Goal: Information Seeking & Learning: Check status

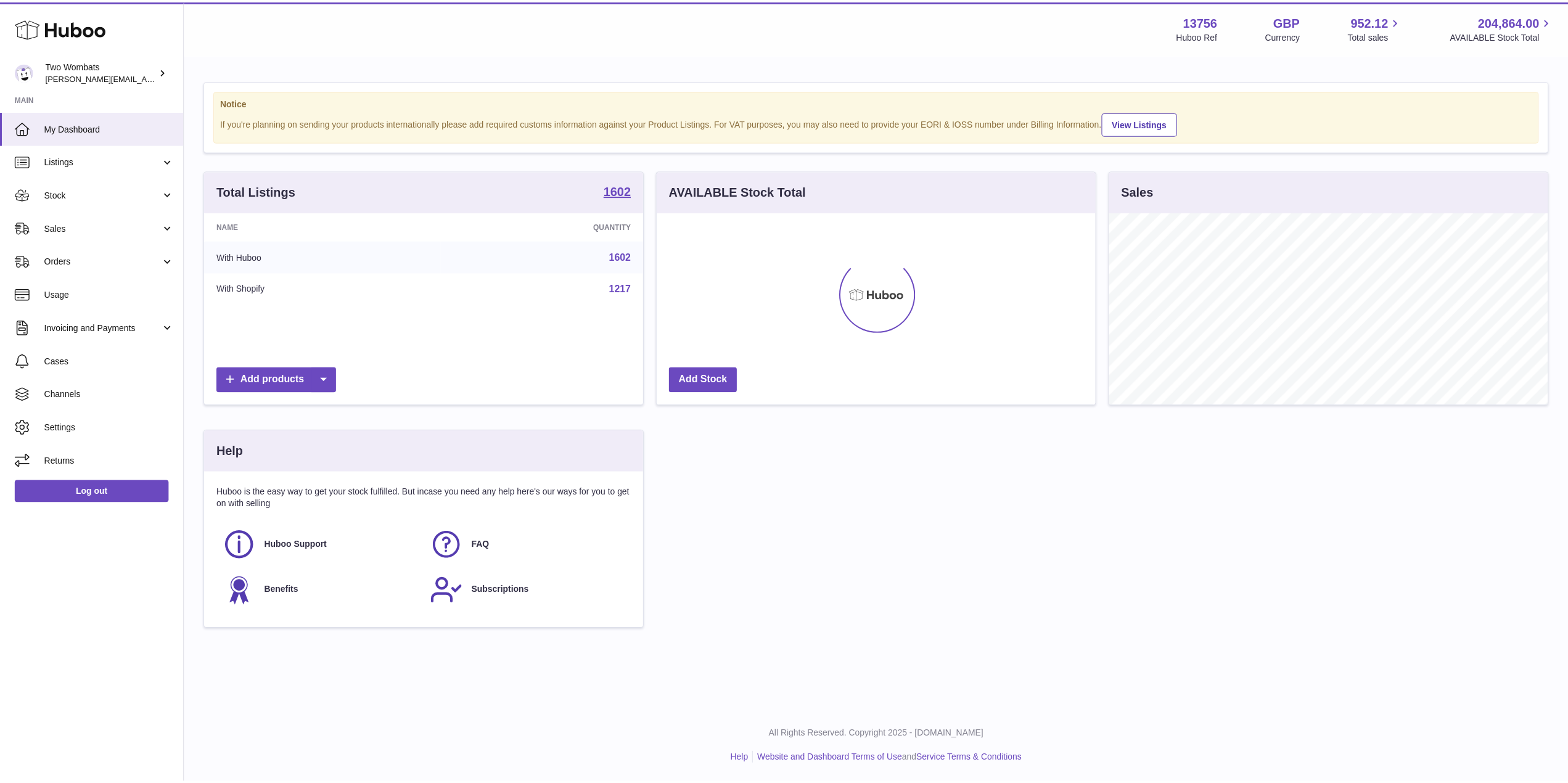
scroll to position [193, 441]
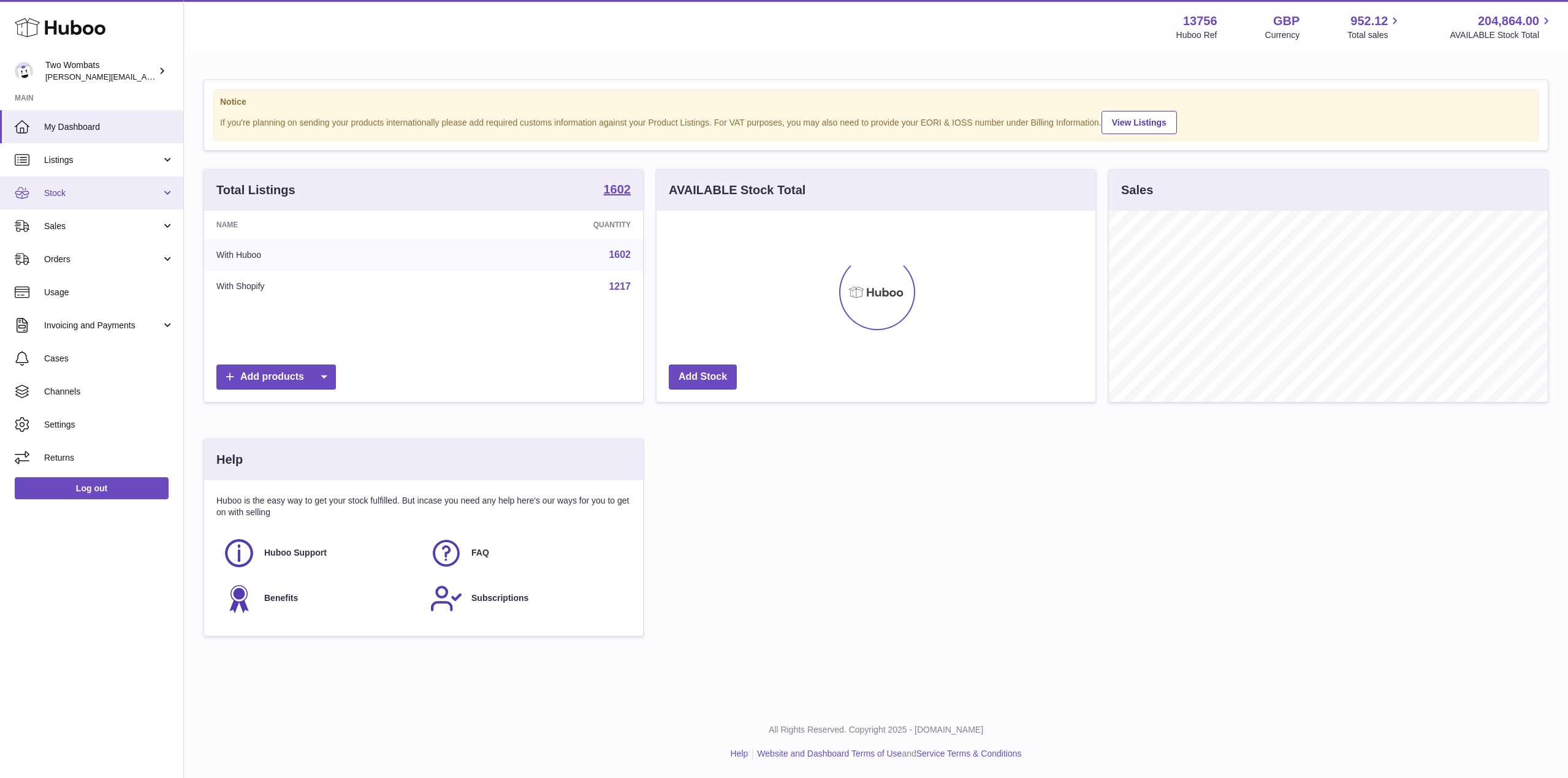
click at [159, 195] on span "Stock" at bounding box center [103, 194] width 117 height 12
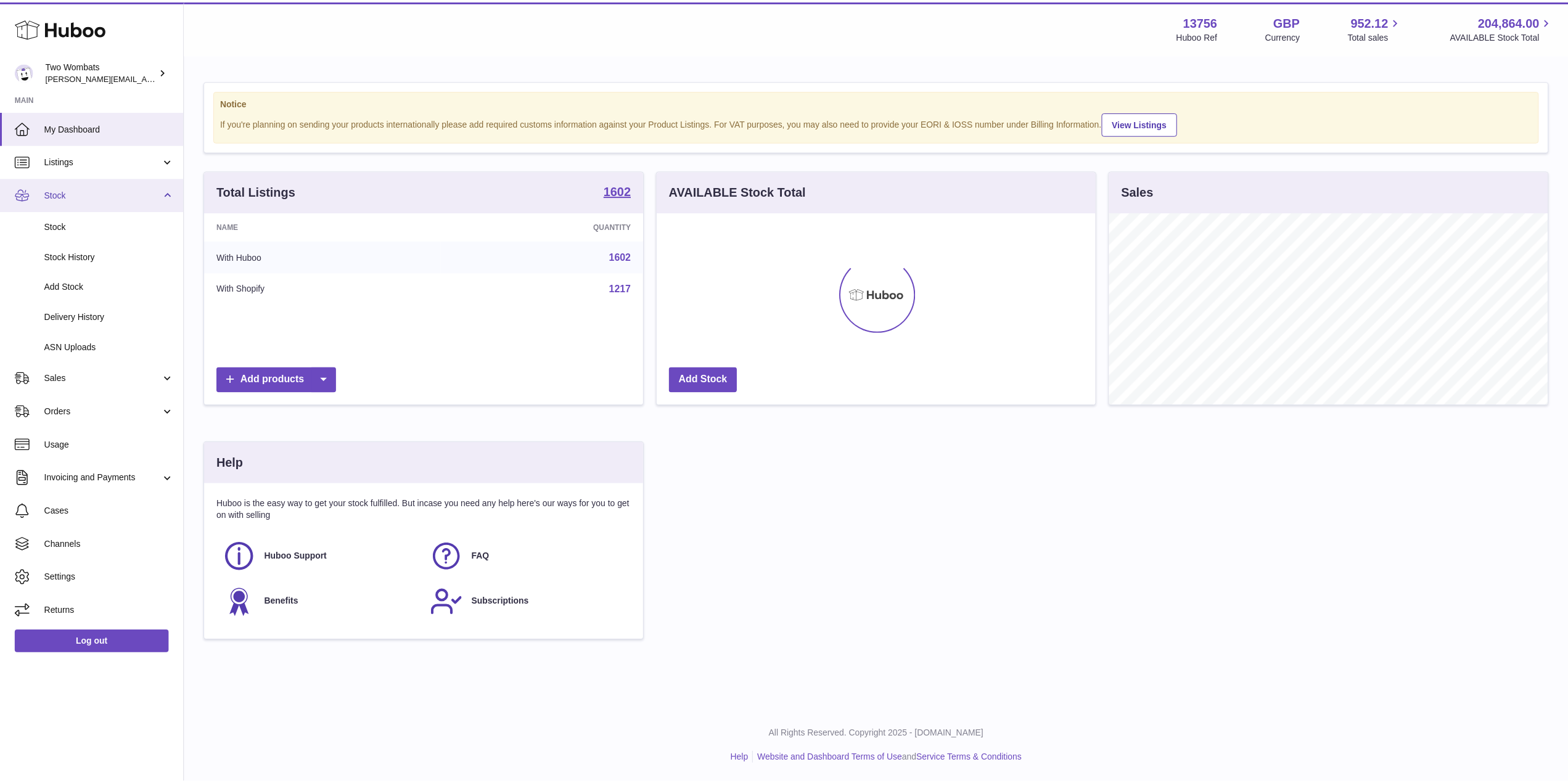
scroll to position [616636, 616298]
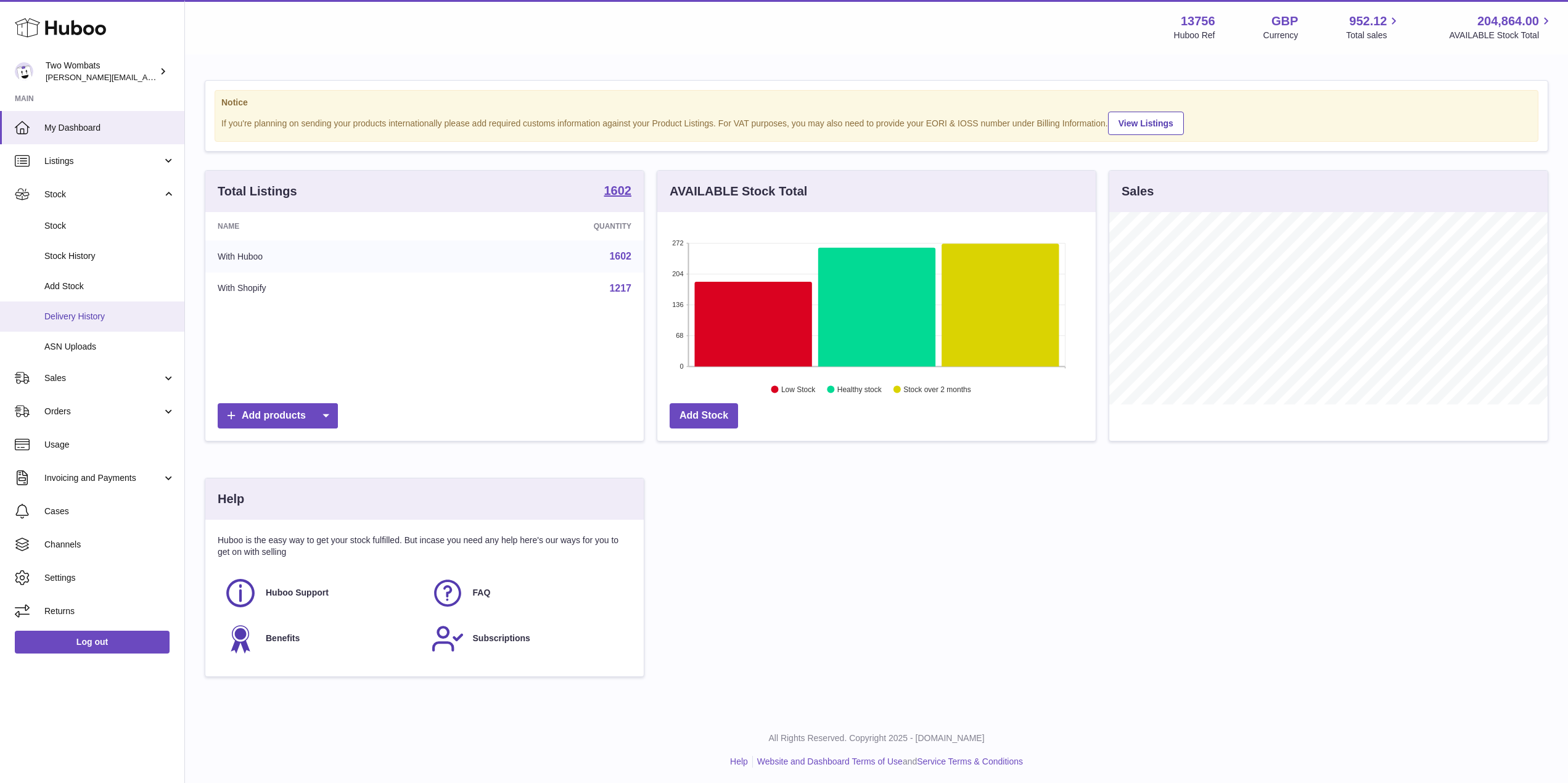
click at [118, 319] on span "Delivery History" at bounding box center [110, 317] width 131 height 12
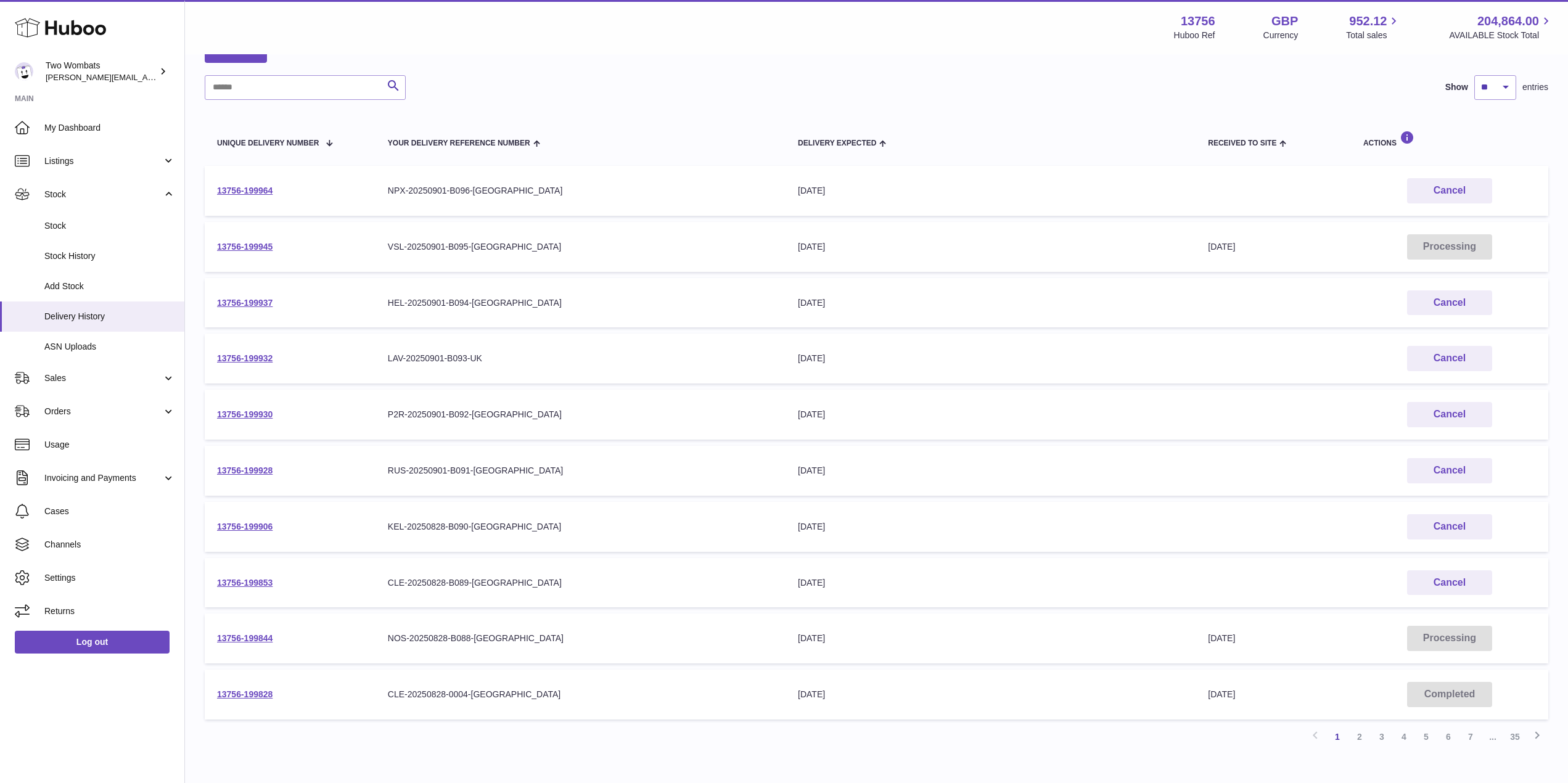
scroll to position [82, 0]
click at [246, 639] on link "13756-199844" at bounding box center [245, 634] width 56 height 10
click at [248, 690] on link "13756-199828" at bounding box center [245, 691] width 56 height 10
click at [1363, 737] on link "2" at bounding box center [1360, 733] width 22 height 22
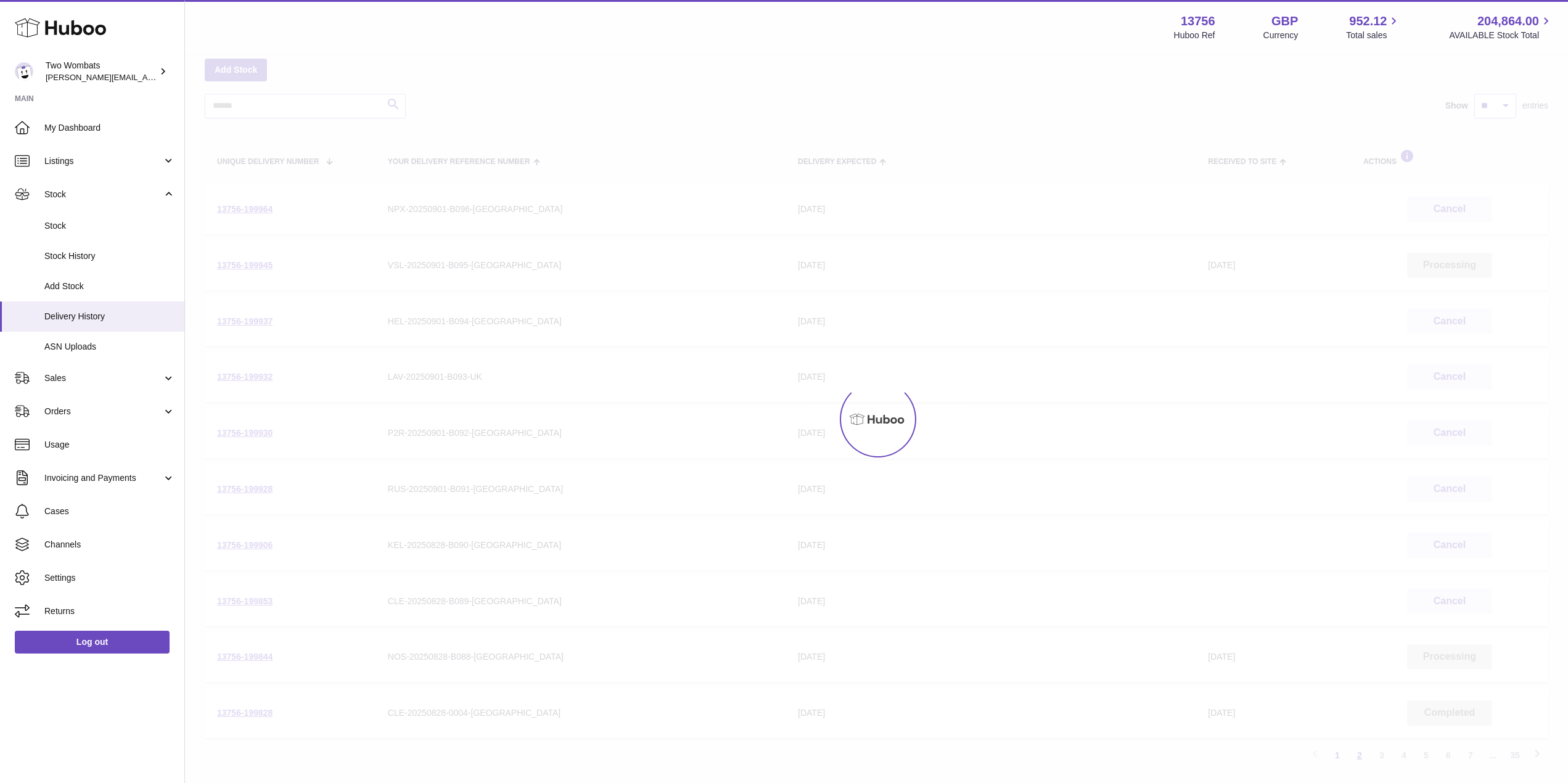
scroll to position [56, 0]
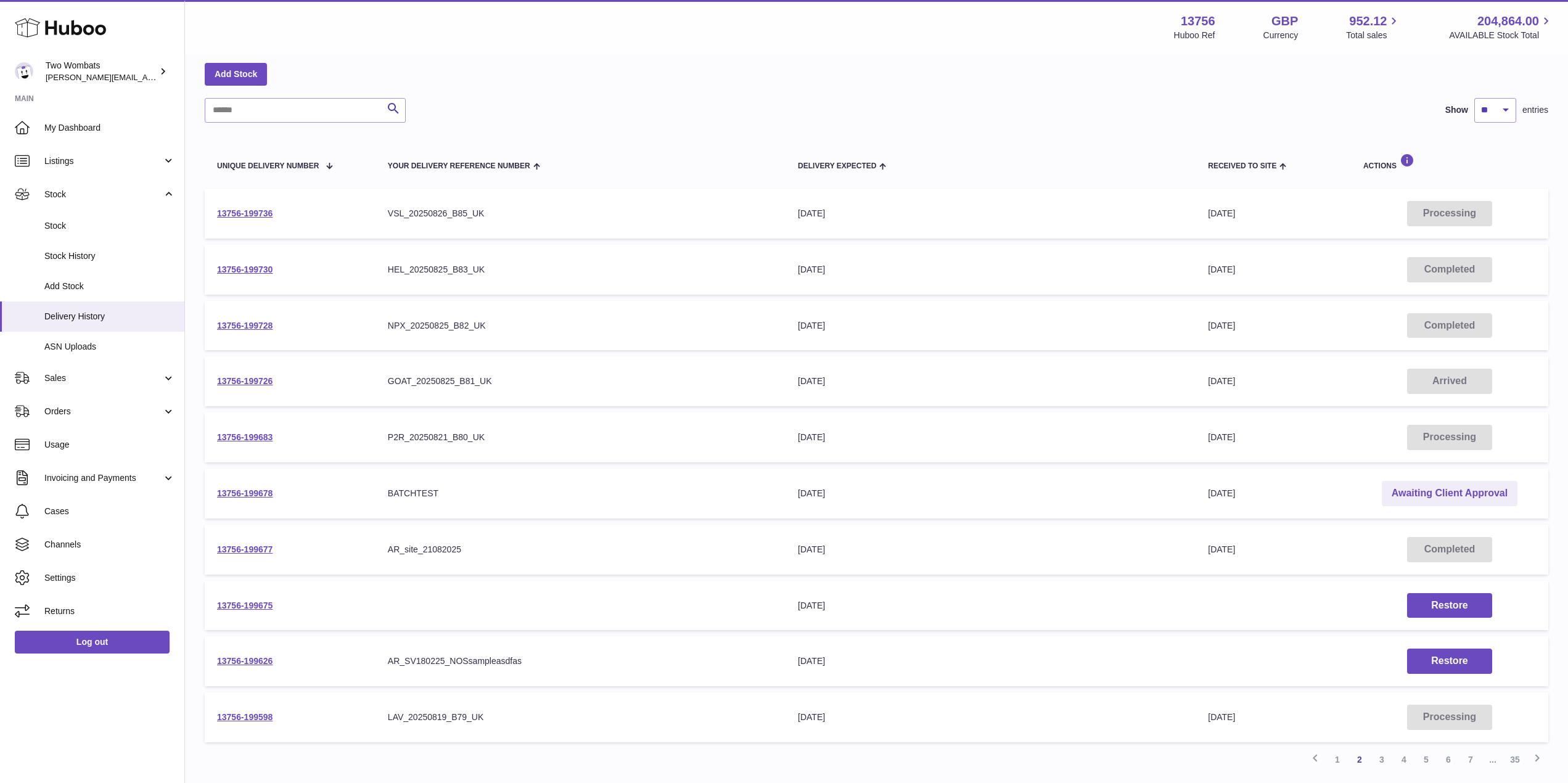
click at [251, 429] on td "13756-199683" at bounding box center [290, 437] width 171 height 50
click at [256, 435] on link "13756-199683" at bounding box center [245, 437] width 56 height 10
click at [1334, 758] on link "1" at bounding box center [1338, 760] width 22 height 22
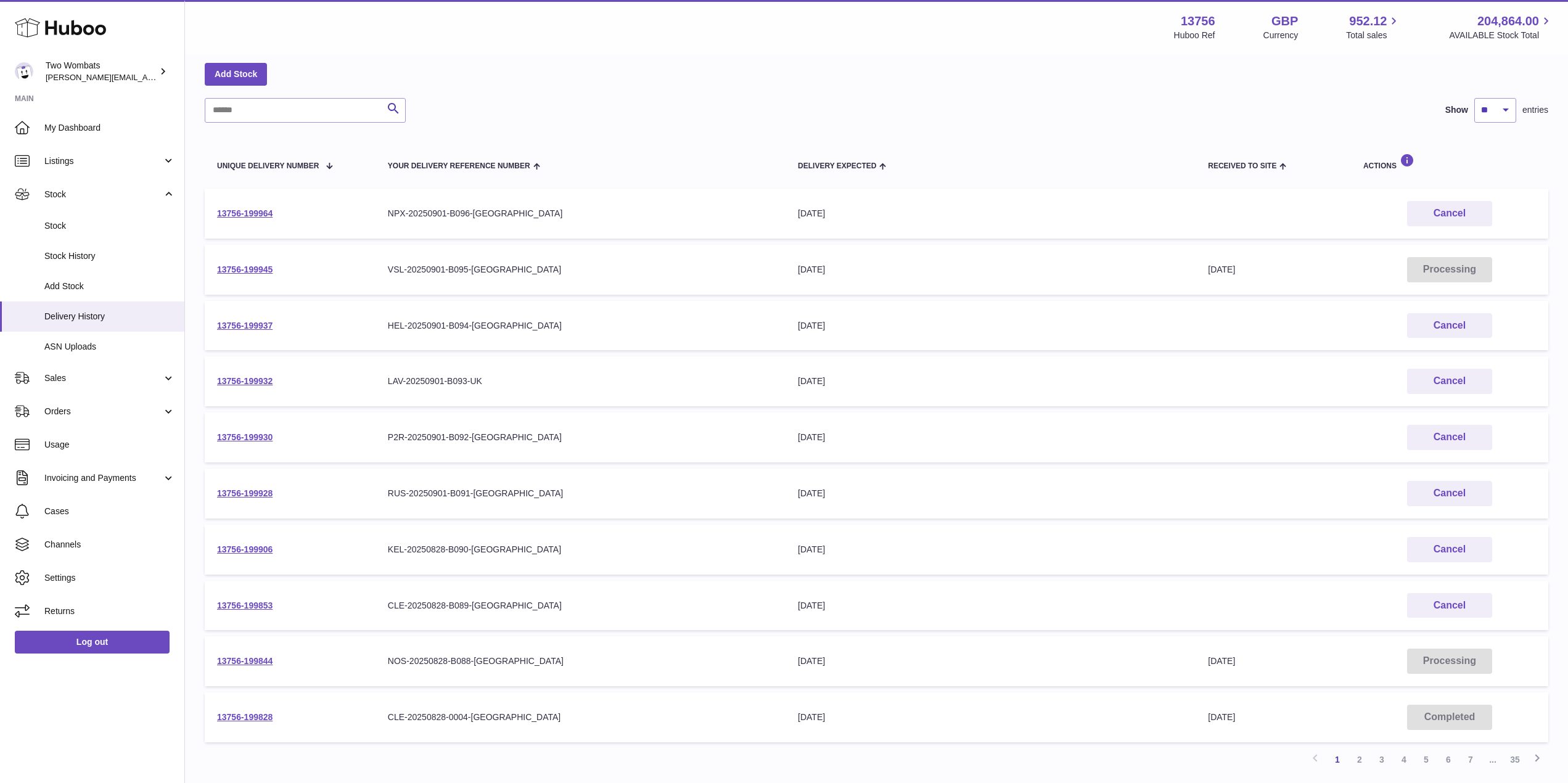
scroll to position [107, 0]
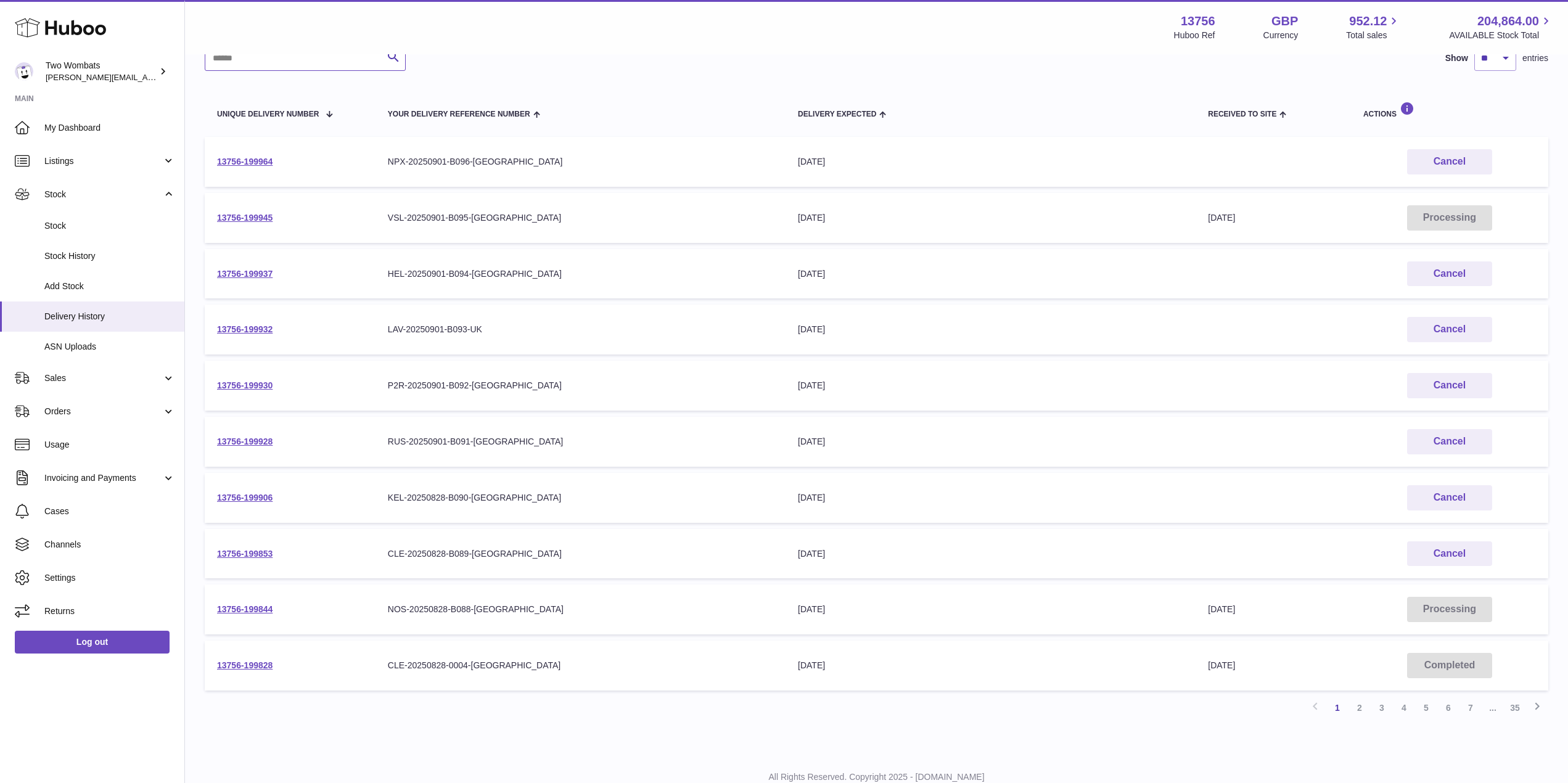
click at [277, 63] on input "text" at bounding box center [305, 58] width 201 height 25
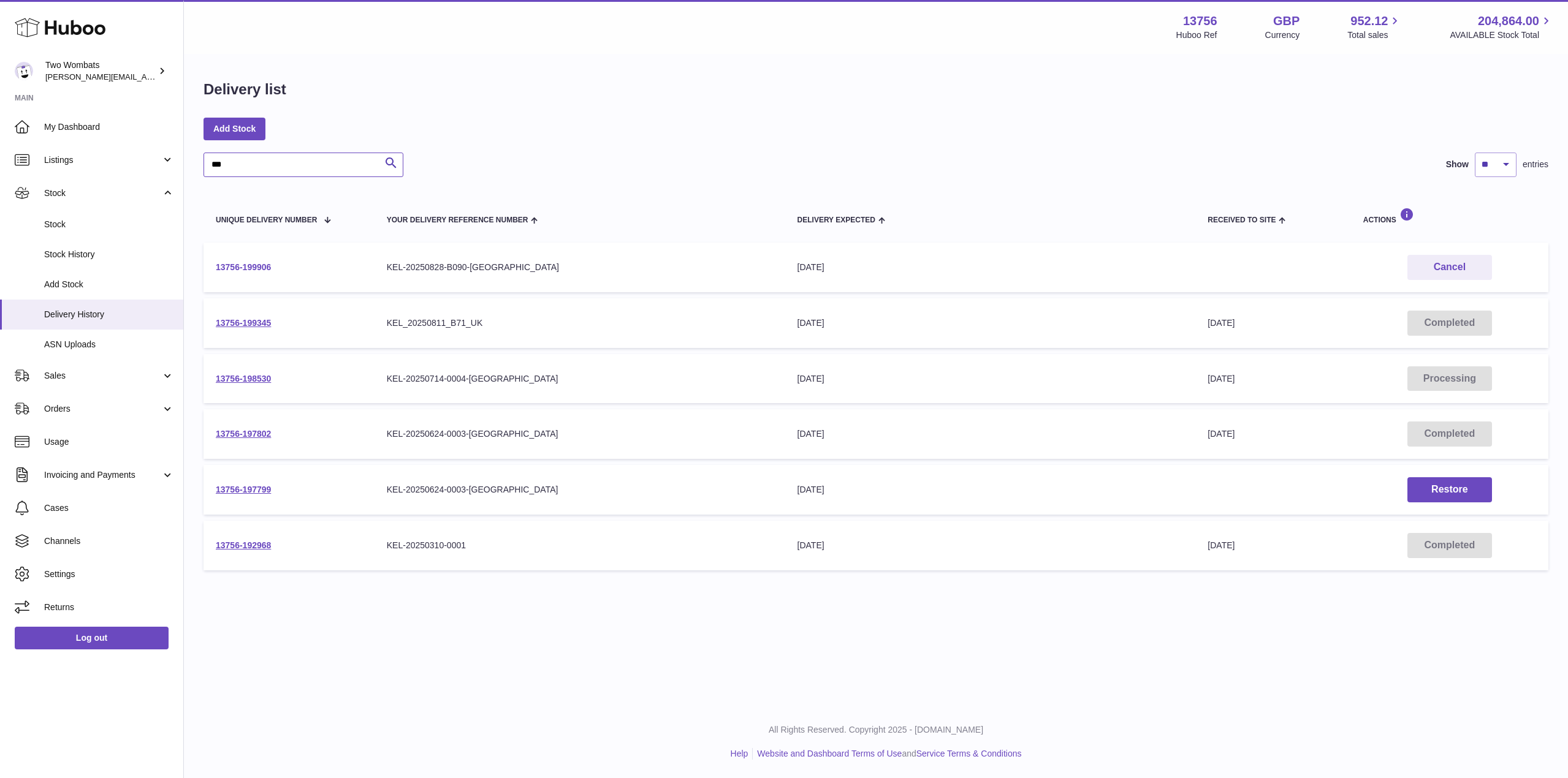
type input "***"
click at [249, 266] on link "13756-199906" at bounding box center [243, 267] width 55 height 10
drag, startPoint x: 262, startPoint y: 163, endPoint x: 185, endPoint y: 159, distance: 77.1
click at [185, 159] on div "Delivery list Add Stock *** Search Show ** ** ** *** entries Unique Delivery Nu…" at bounding box center [876, 328] width 1384 height 546
click at [260, 320] on link "13756-199345" at bounding box center [243, 322] width 55 height 10
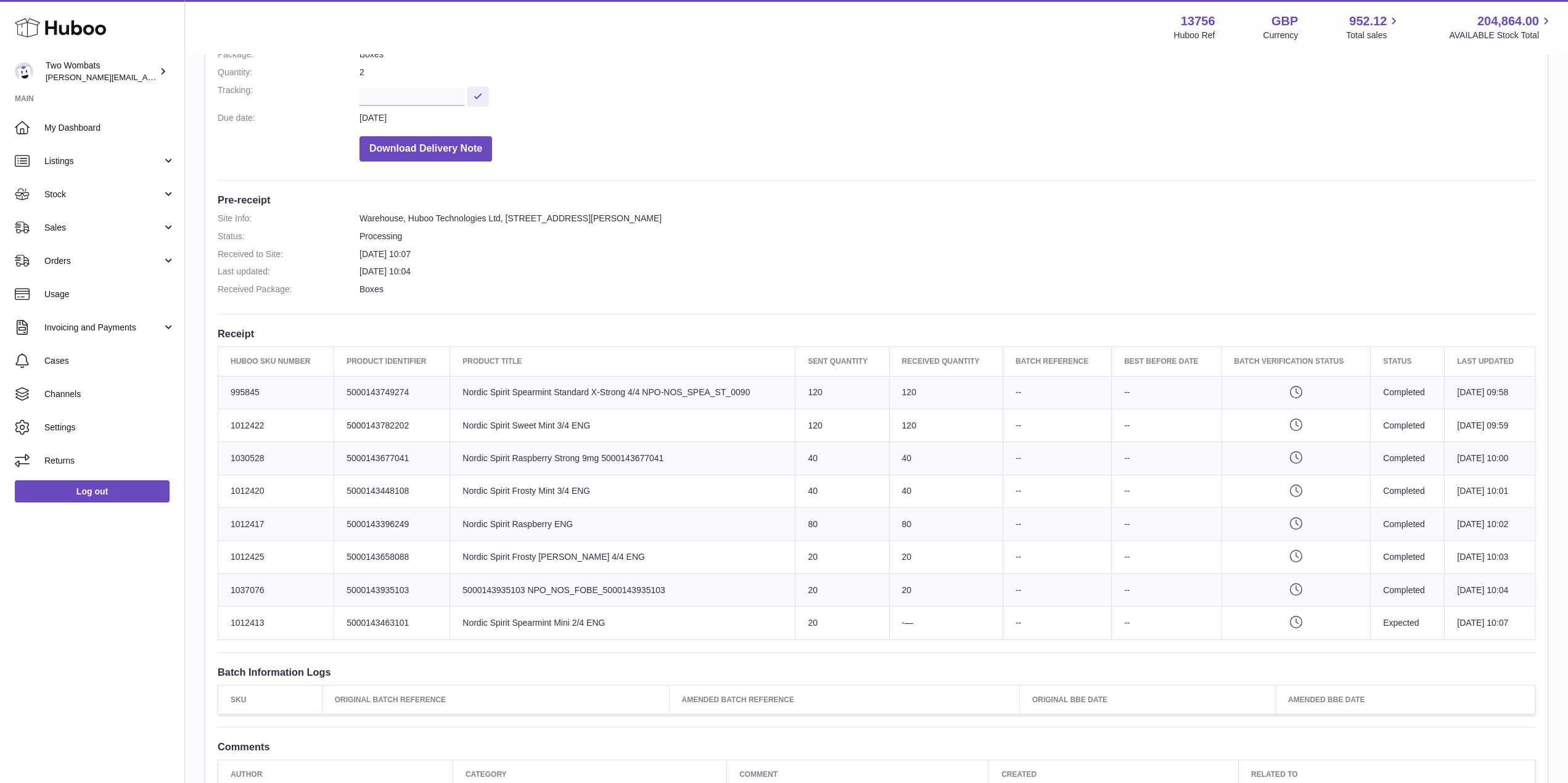
scroll to position [200, 0]
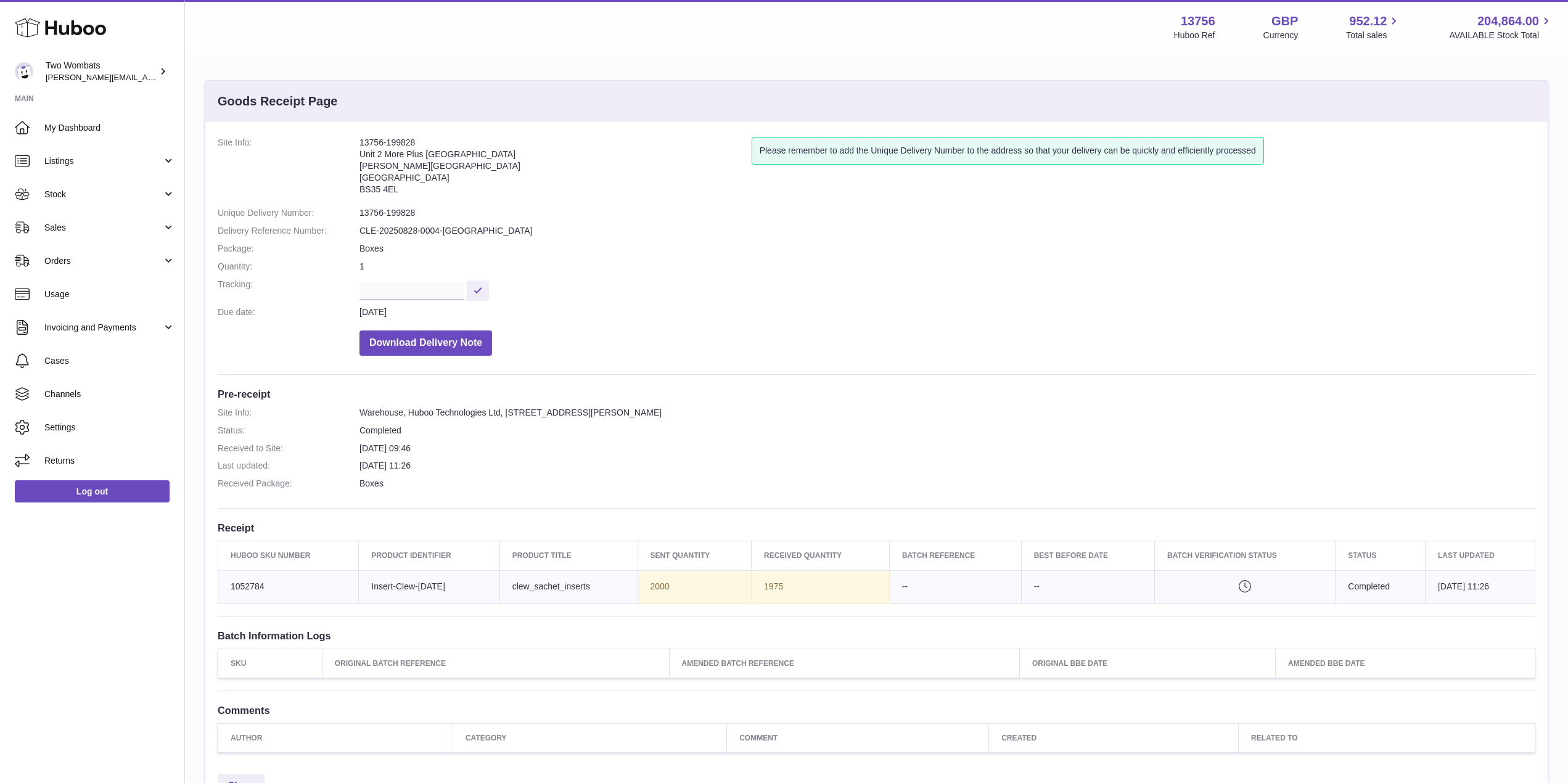
scroll to position [126, 0]
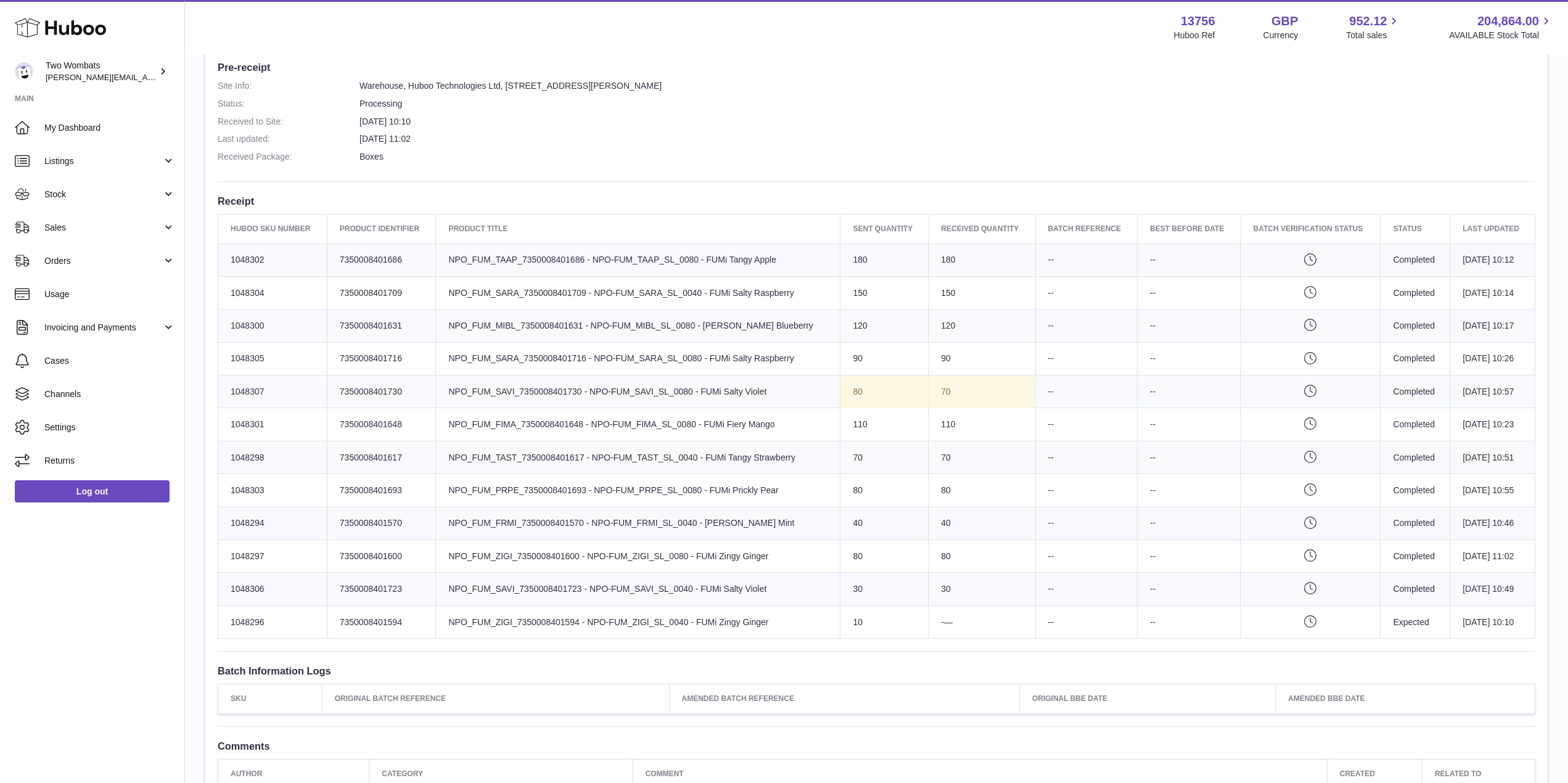
scroll to position [327, 0]
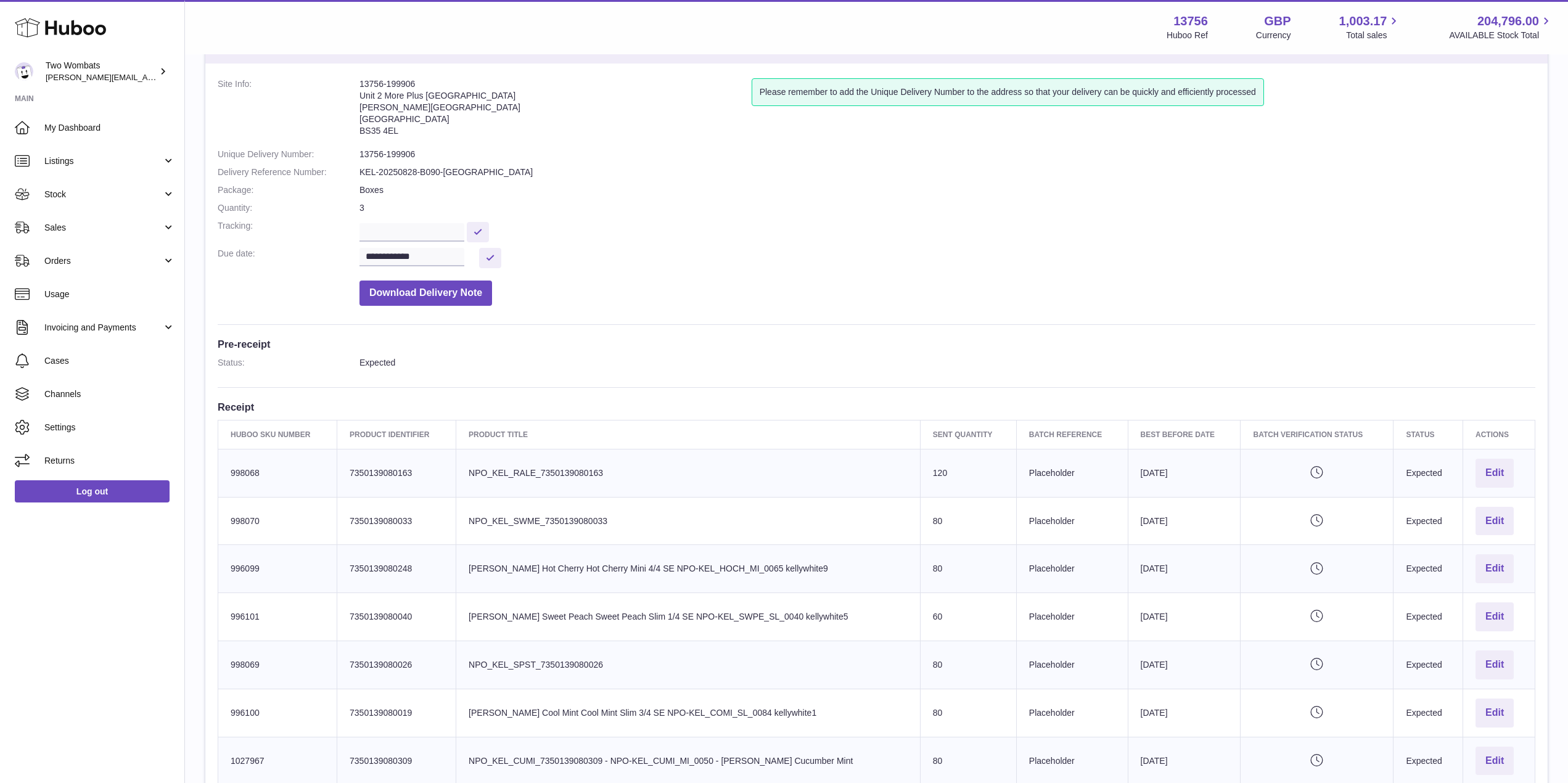
scroll to position [35, 0]
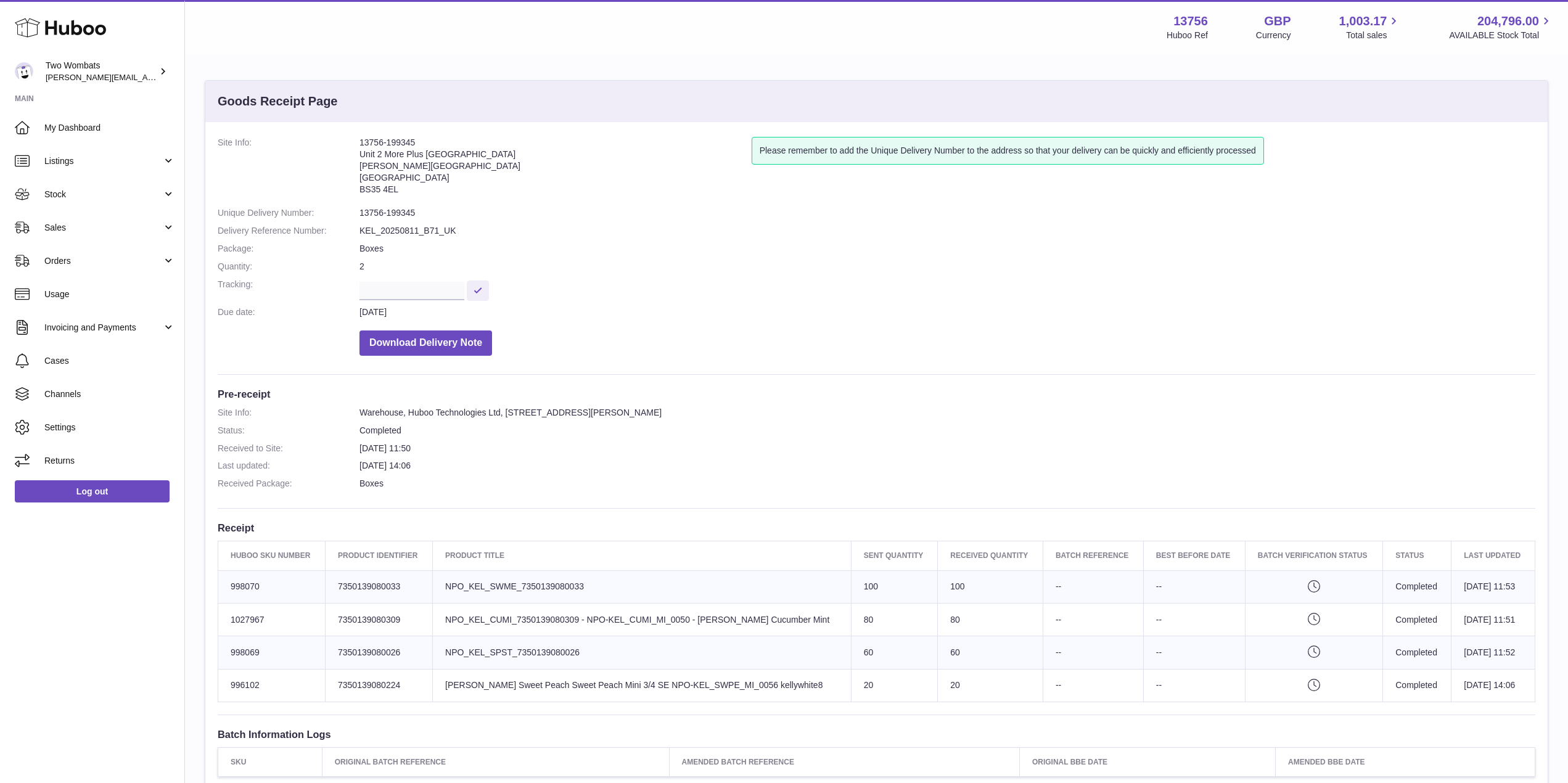
click at [261, 322] on dl "Site Info: 13756-199345 Unit 2 More [GEOGRAPHIC_DATA][STREET_ADDRESS][PERSON_NA…" at bounding box center [877, 249] width 1318 height 225
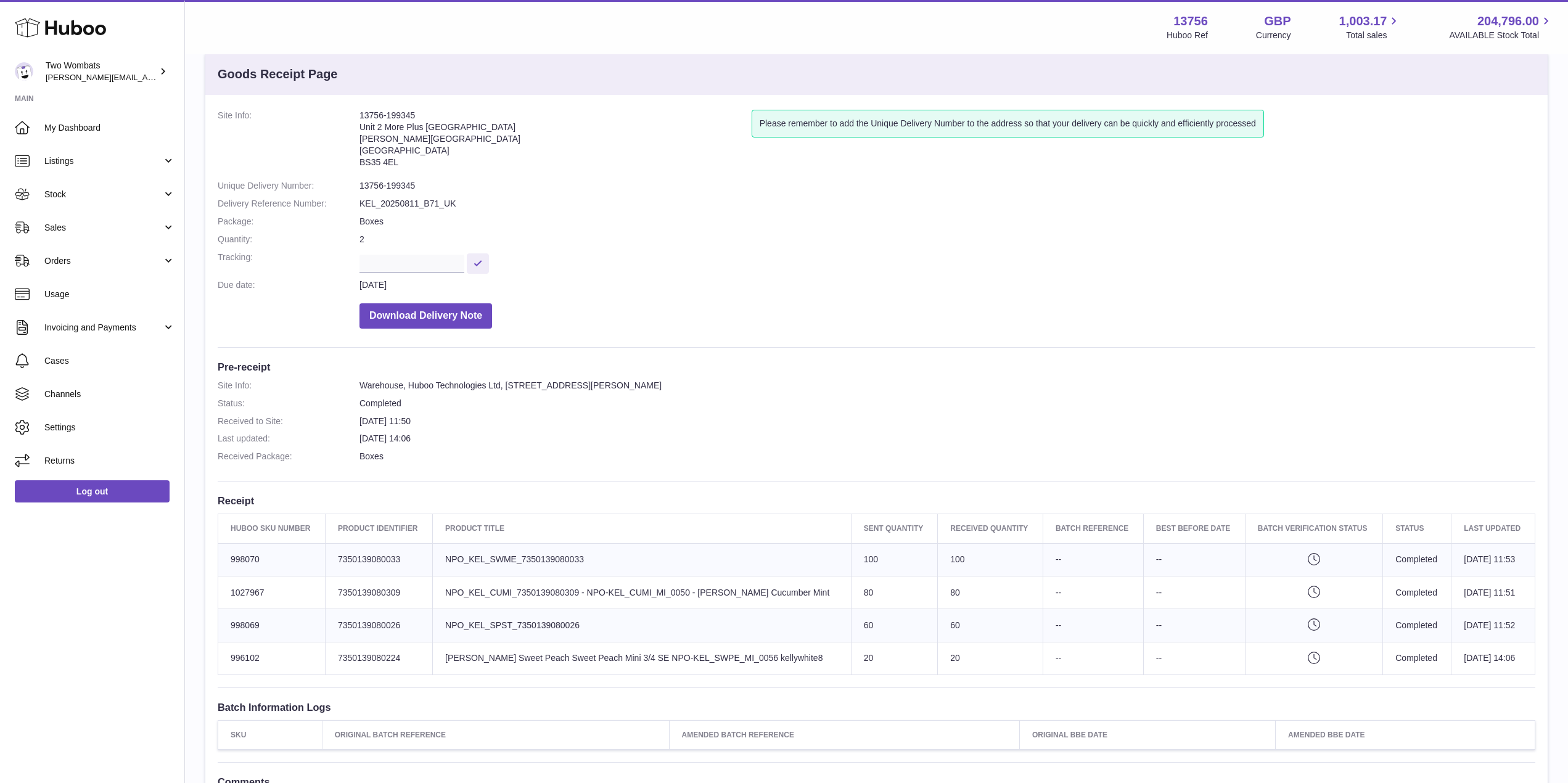
scroll to position [28, 0]
